Goal: Go to known website: Access a specific website the user already knows

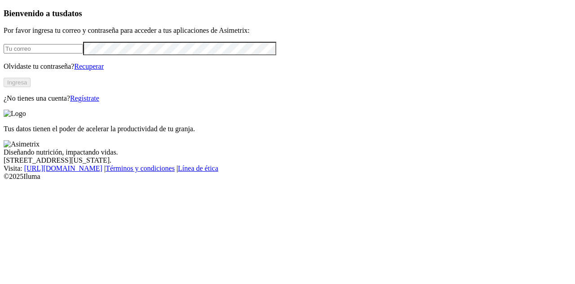
type input "[PERSON_NAME][EMAIL_ADDRESS][PERSON_NAME][DOMAIN_NAME]"
click at [31, 87] on button "Ingresa" at bounding box center [17, 82] width 27 height 9
